Goal: Use online tool/utility

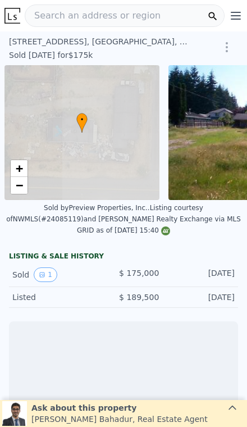
scroll to position [0, 4]
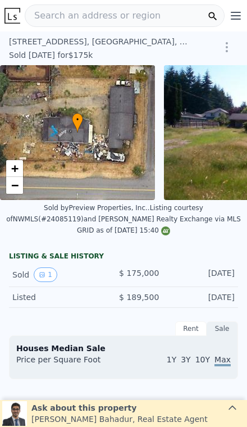
type input "-$ 189,235"
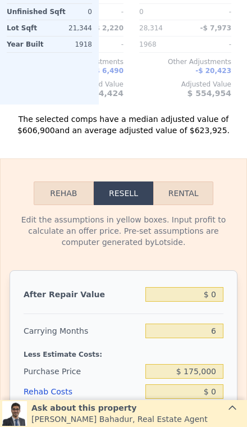
scroll to position [1673, 0]
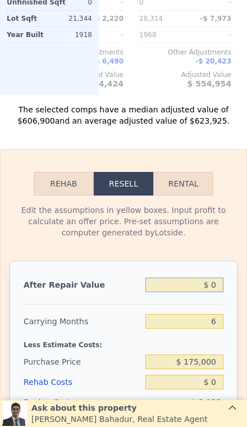
click at [209, 280] on input "$ 0" at bounding box center [184, 284] width 78 height 15
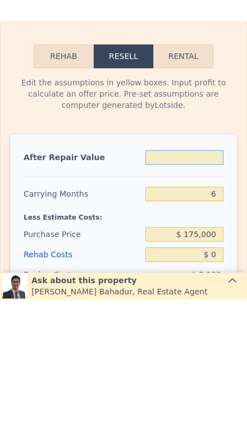
type input "$ 6"
type input "-$ 189,229"
type input "$ 65"
type input "-$ 189,175"
type input "$ 655"
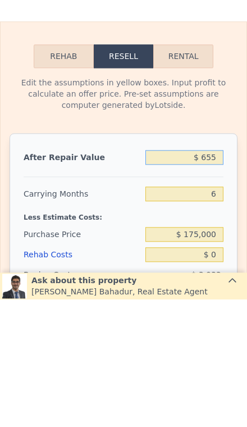
type input "-$ 188,627"
type input "$ 65"
type input "-$ 189,175"
type input "$ 6"
type input "-$ 189,229"
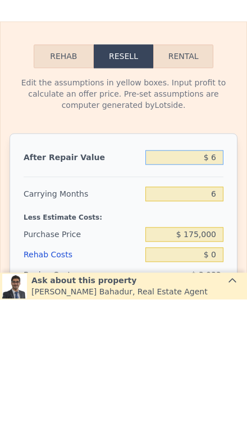
type input "$ 68"
type input "-$ 189,172"
type input "$ 680"
type input "-$ 188,604"
type input "$ 6,800"
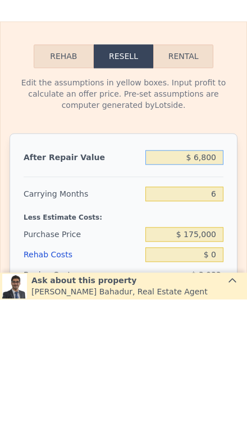
type input "-$ 182,933"
type input "$ 68,000"
type input "-$ 126,207"
type input "$ 6,800"
type input "-$ 182,933"
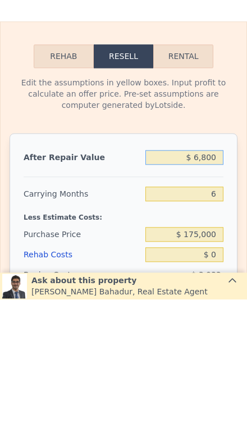
type input "$ 68,000"
type input "-$ 126,207"
type input "$ 680,000"
type input "$ 441,037"
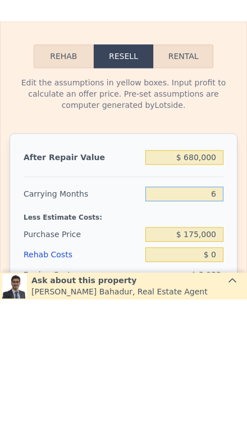
click at [222, 314] on input "6" at bounding box center [184, 321] width 78 height 15
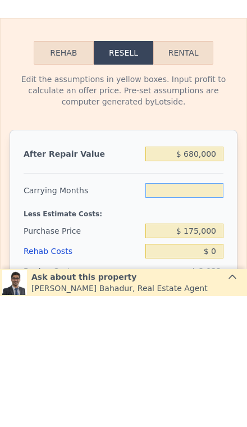
type input "3"
type input "$ 446,592"
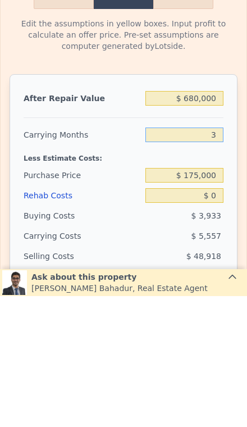
type input "3"
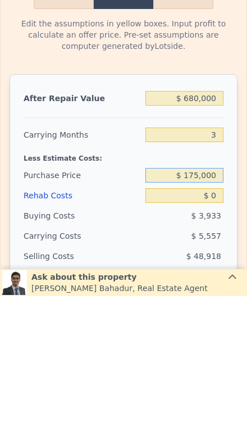
click at [213, 299] on input "$ 175,000" at bounding box center [184, 306] width 78 height 15
type input "$ 1"
type input "$ 450,000"
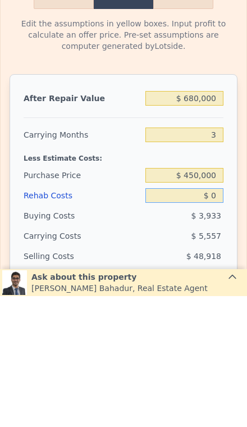
click at [222, 319] on input "$ 0" at bounding box center [184, 326] width 78 height 15
type input "$ 160,225"
type input "$ 10"
type input "$ 160,215"
type input "$ 100"
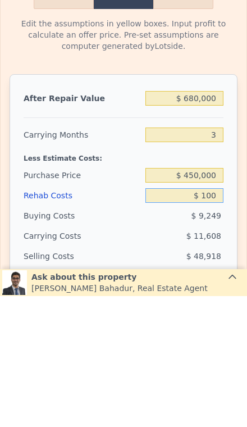
type input "$ 160,120"
type input "$ 1,000"
type input "$ 159,188"
type input "$ 10,000"
type input "$ 149,846"
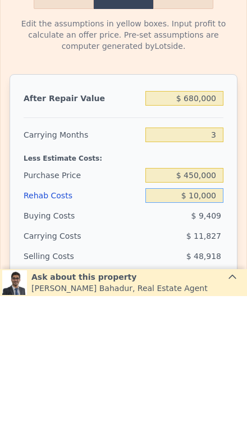
type input "$ 100,000"
type input "$ 56,426"
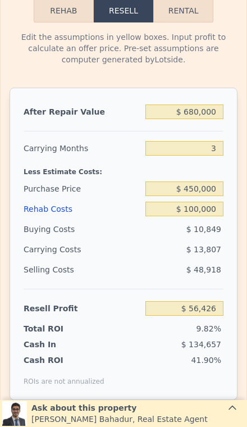
scroll to position [1855, 0]
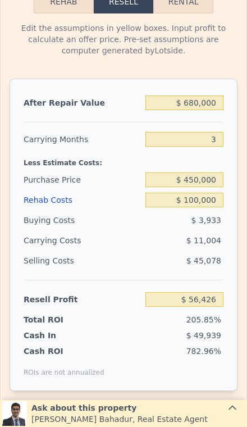
type input "$ 626,000"
type input "6"
type input "$ 0"
type input "$ 390,985"
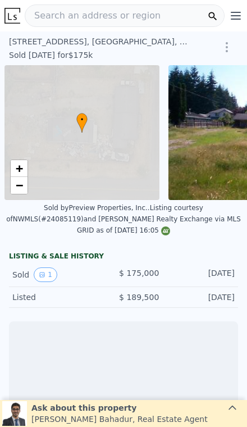
scroll to position [0, 4]
